Goal: Task Accomplishment & Management: Manage account settings

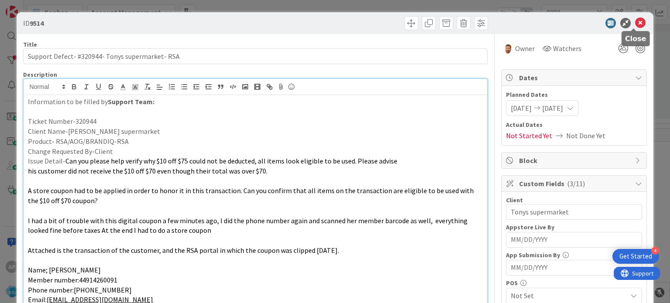
click at [635, 22] on icon at bounding box center [640, 23] width 10 height 10
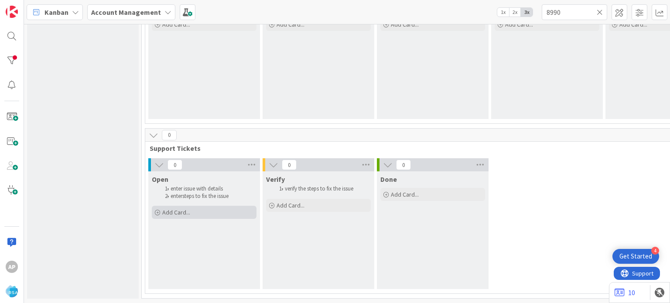
click at [209, 209] on div "Add Card..." at bounding box center [204, 212] width 105 height 13
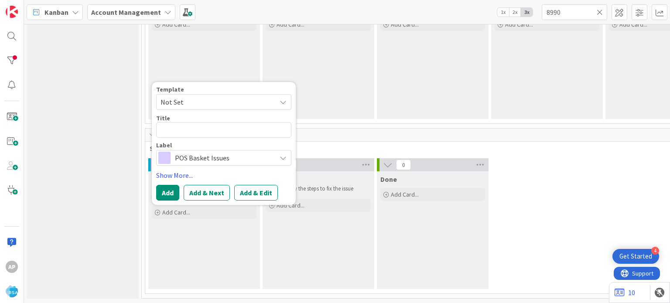
click at [282, 99] on icon at bounding box center [283, 102] width 7 height 7
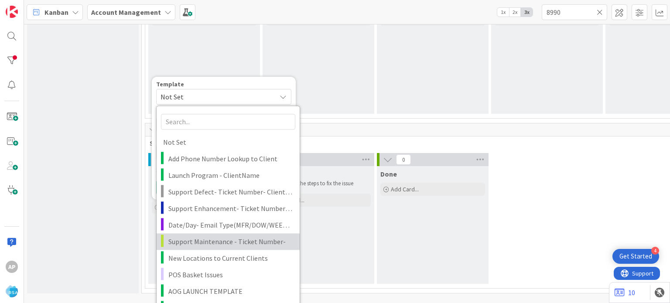
click at [230, 246] on span "Support Maintenance - Ticket Number-" at bounding box center [230, 241] width 125 height 11
type textarea "x"
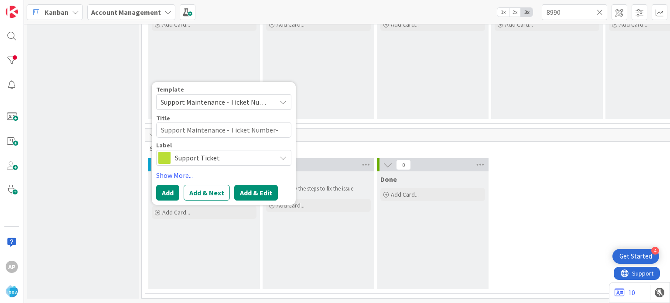
click at [256, 186] on button "Add & Edit" at bounding box center [256, 193] width 44 height 16
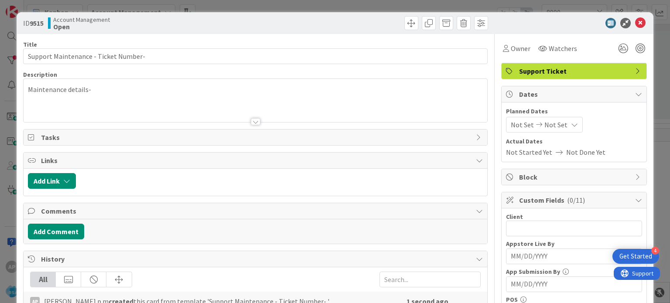
click at [253, 123] on div at bounding box center [256, 121] width 10 height 7
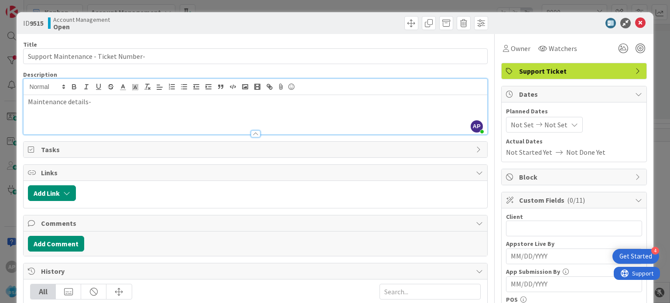
click at [106, 102] on p "Maintenance details-" at bounding box center [255, 102] width 455 height 10
click at [72, 117] on div "Maintenance details-" at bounding box center [255, 114] width 463 height 39
click at [105, 104] on p "Maintenance details-" at bounding box center [255, 102] width 455 height 10
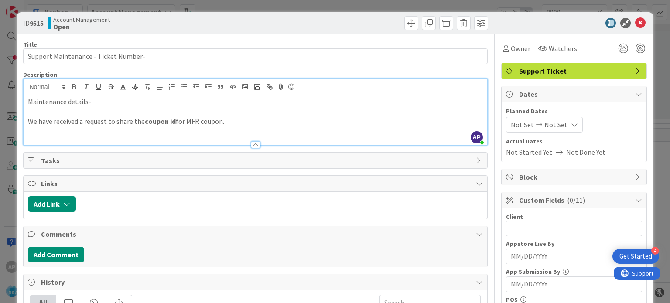
click at [97, 103] on p "Maintenance details-" at bounding box center [255, 102] width 455 height 10
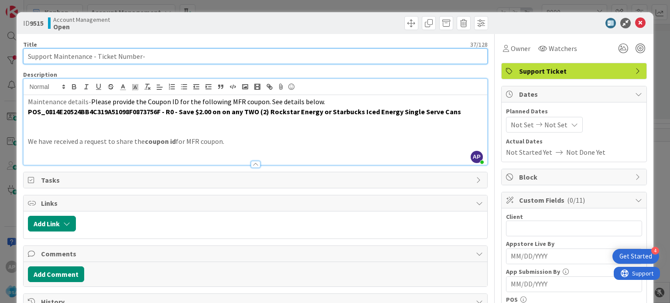
click at [147, 55] on input "Support Maintenance - Ticket Number-" at bounding box center [255, 56] width 464 height 16
paste input "Moodys Market"
type input "Support Maintenance - Ticket Number- Moodys Market"
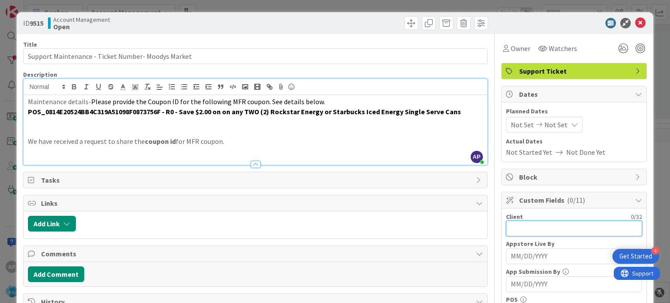
click at [553, 227] on input "text" at bounding box center [574, 229] width 136 height 16
paste input "Moodys Market"
type input "Moodys Market"
click at [524, 125] on span "Not Set" at bounding box center [522, 125] width 23 height 10
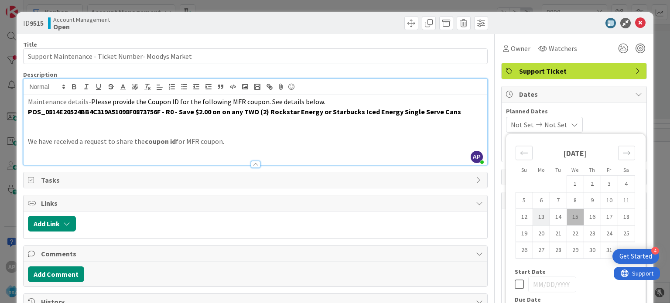
click at [533, 214] on td "13" at bounding box center [541, 217] width 17 height 17
type input "[DATE]"
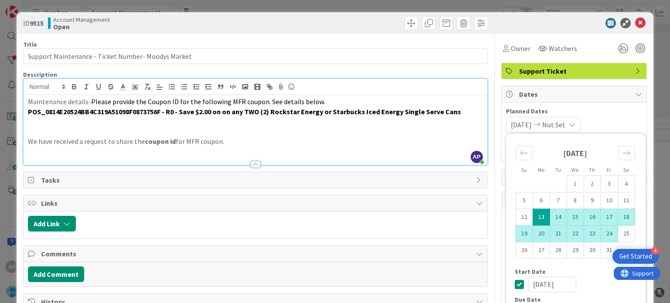
click at [601, 232] on td "24" at bounding box center [609, 234] width 17 height 17
type input "[DATE]"
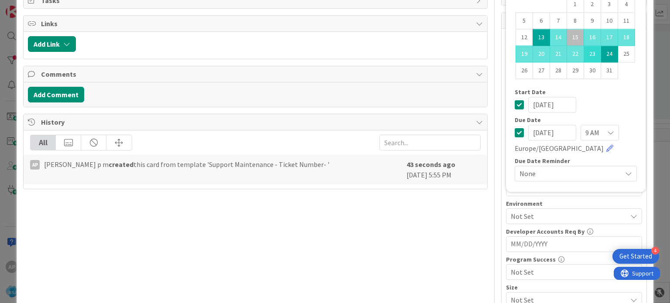
scroll to position [181, 0]
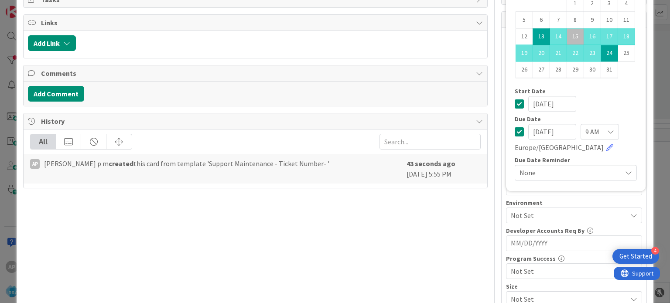
click at [394, 233] on div "Title 50 / 128 Support Maintenance - Ticket Number- Moodys Market Description A…" at bounding box center [255, 146] width 464 height 586
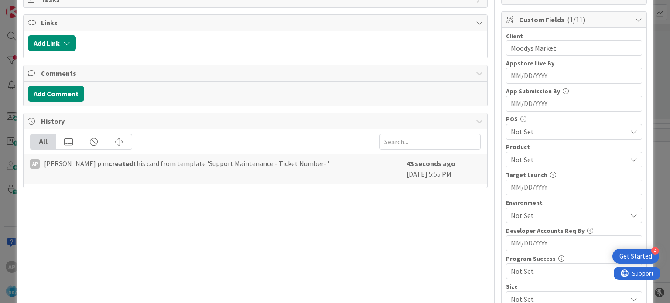
click at [521, 220] on div "Not Set" at bounding box center [574, 216] width 136 height 16
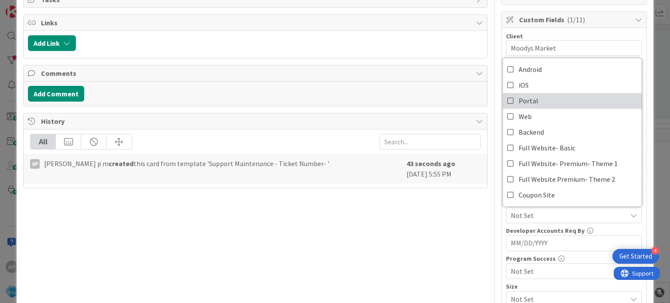
click at [524, 100] on span "Portal" at bounding box center [529, 100] width 20 height 13
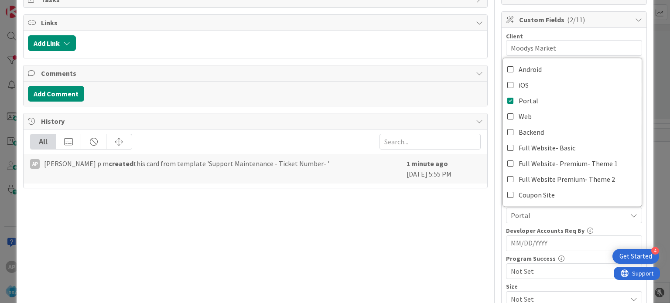
click at [424, 261] on div "Title 50 / 128 Support Maintenance - Ticket Number- Moodys Market Description A…" at bounding box center [255, 146] width 464 height 586
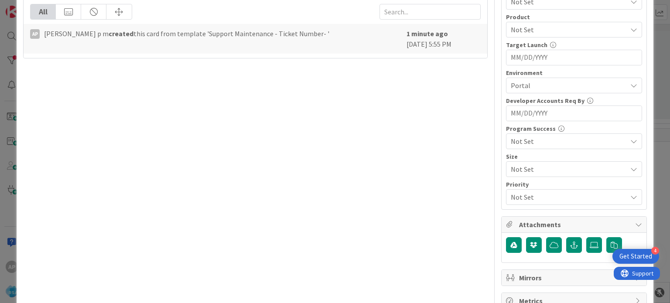
scroll to position [312, 0]
click at [518, 79] on span "Portal" at bounding box center [569, 84] width 116 height 10
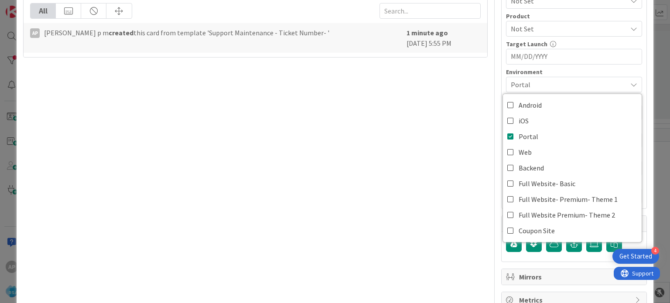
click at [389, 157] on div "Title 50 / 128 Support Maintenance - Ticket Number- Moodys Market Description A…" at bounding box center [255, 15] width 464 height 586
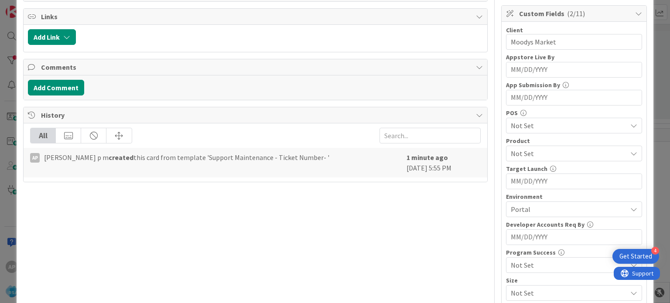
scroll to position [187, 0]
click at [536, 152] on span "Not Set" at bounding box center [569, 153] width 116 height 10
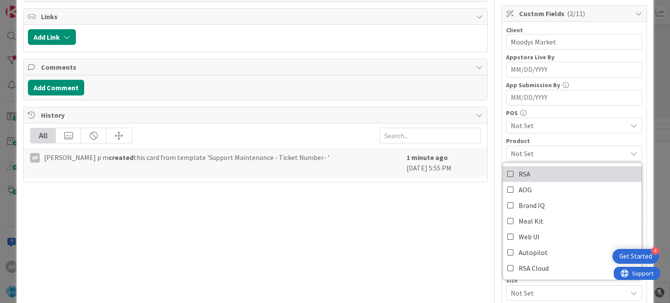
click at [527, 172] on link "RSA" at bounding box center [572, 174] width 139 height 16
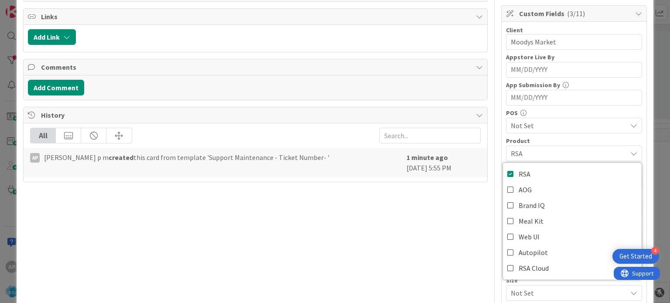
click at [410, 209] on div "Title 50 / 128 Support Maintenance - Ticket Number- Moodys Market Description A…" at bounding box center [255, 140] width 464 height 586
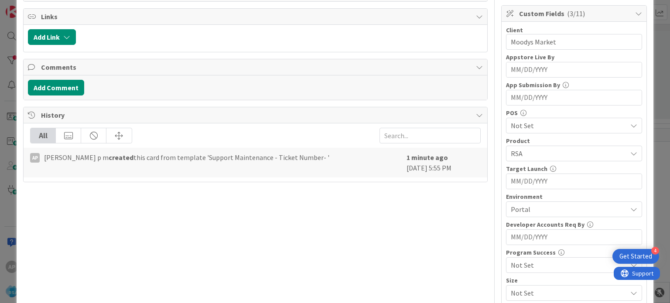
scroll to position [0, 0]
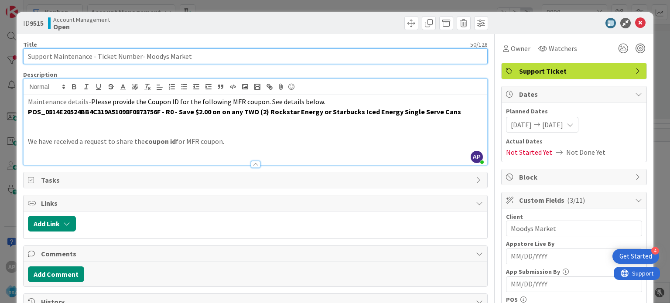
drag, startPoint x: 97, startPoint y: 58, endPoint x: 137, endPoint y: 58, distance: 40.2
click at [137, 58] on input "Support Maintenance - Ticket Number- Moodys Market" at bounding box center [255, 56] width 464 height 16
paste input "#320954"
type input "Support Maintenance - #320954- Moodys Market"
